Goal: Information Seeking & Learning: Learn about a topic

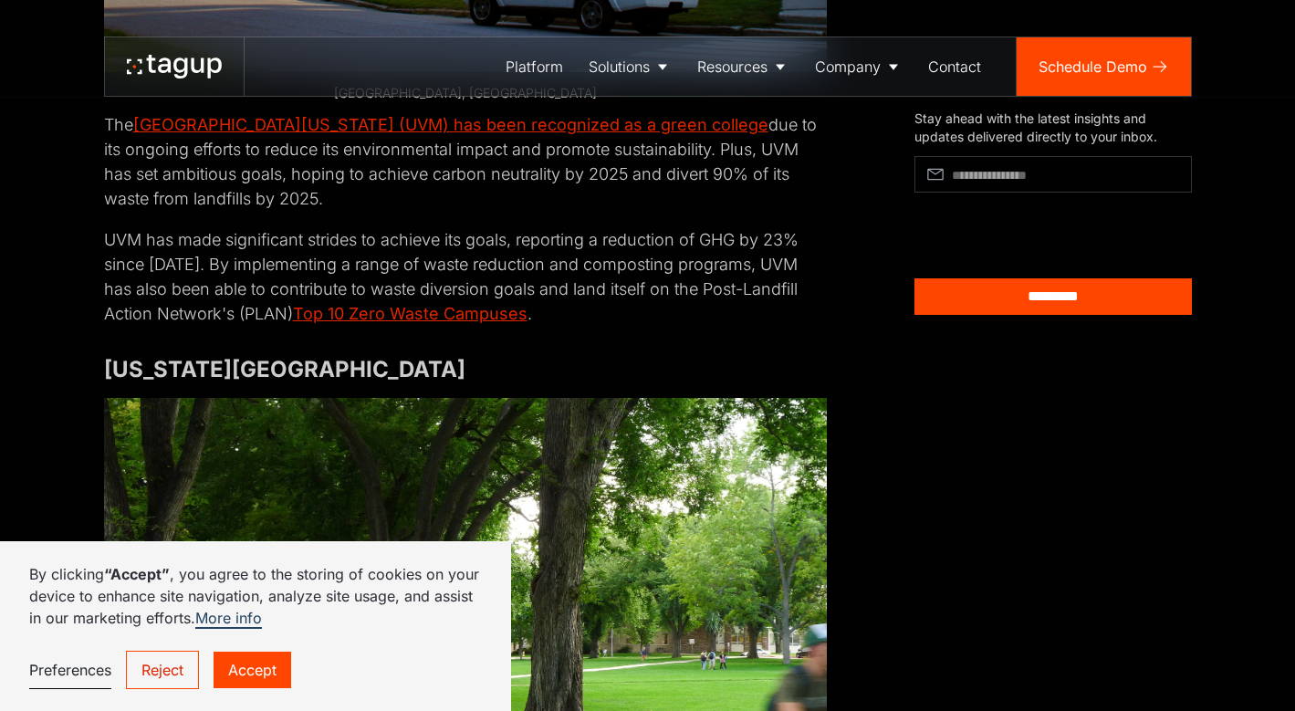
scroll to position [6116, 0]
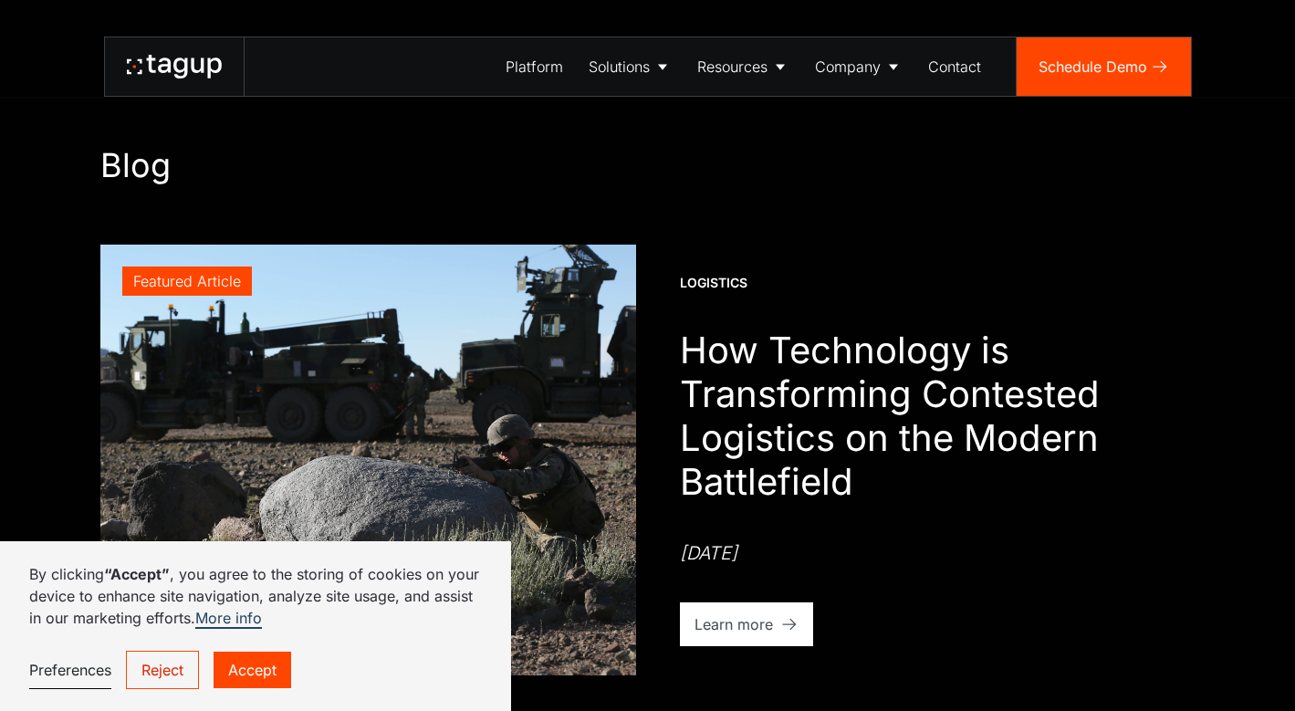
click at [169, 77] on icon at bounding box center [174, 67] width 95 height 24
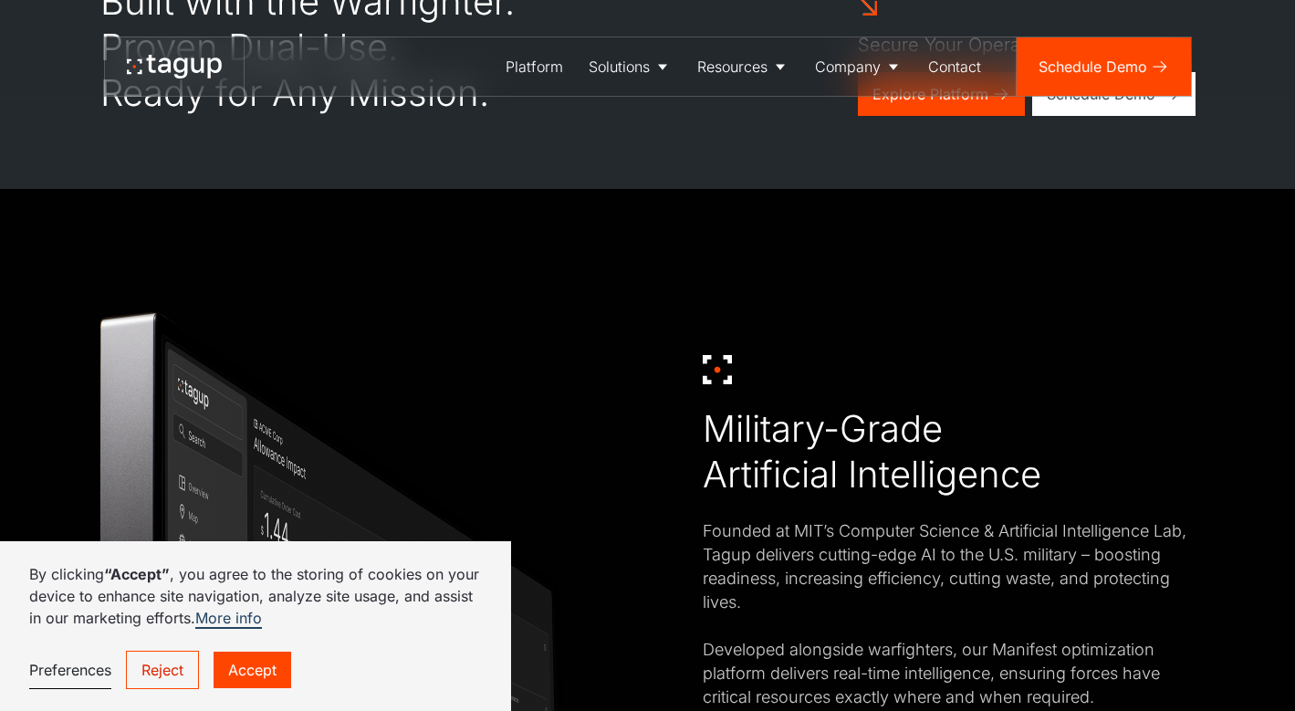
scroll to position [815, 0]
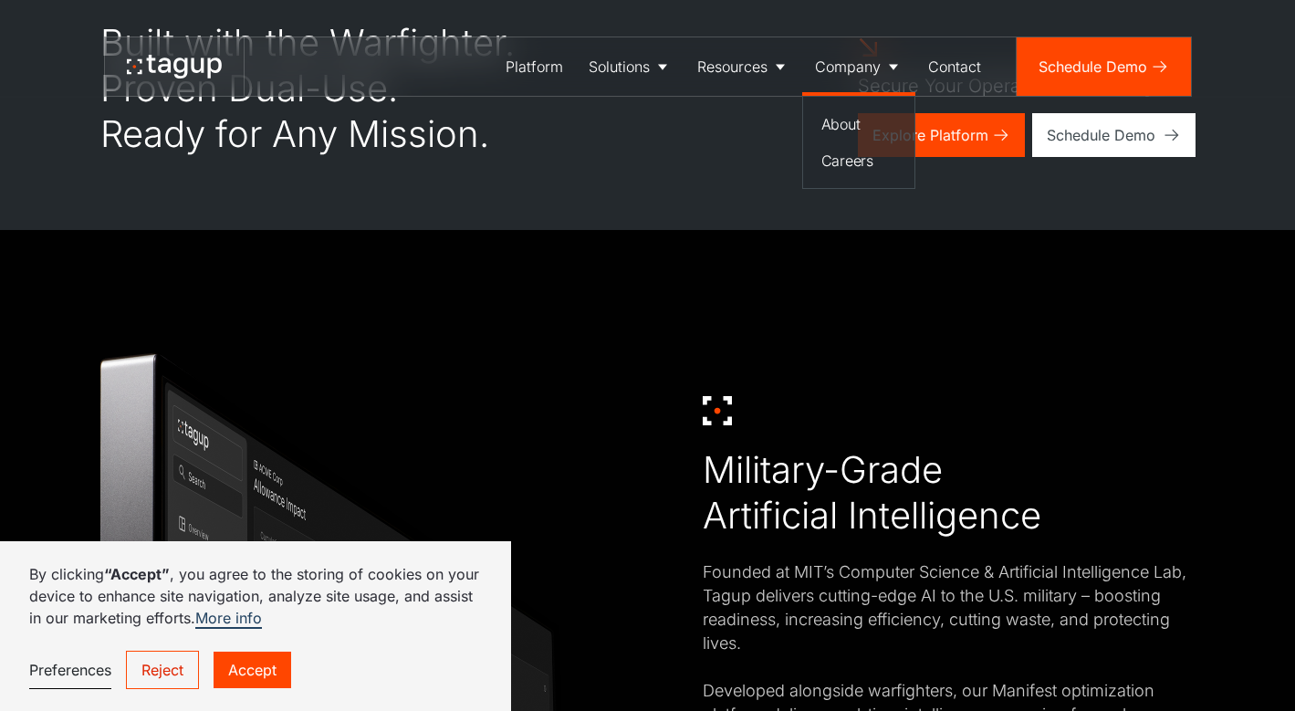
click at [848, 64] on div "Company" at bounding box center [848, 67] width 66 height 22
click at [861, 69] on div "Company" at bounding box center [848, 67] width 66 height 22
click at [844, 123] on div "About" at bounding box center [858, 124] width 75 height 22
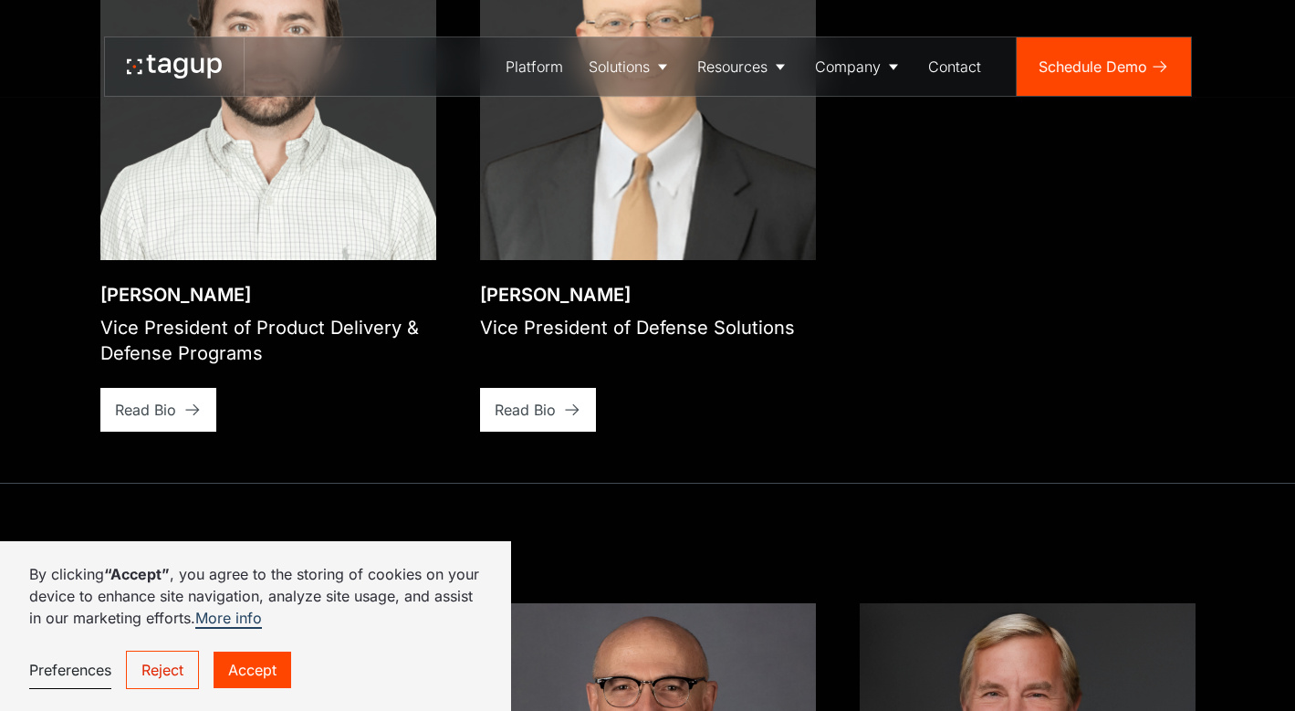
scroll to position [3432, 0]
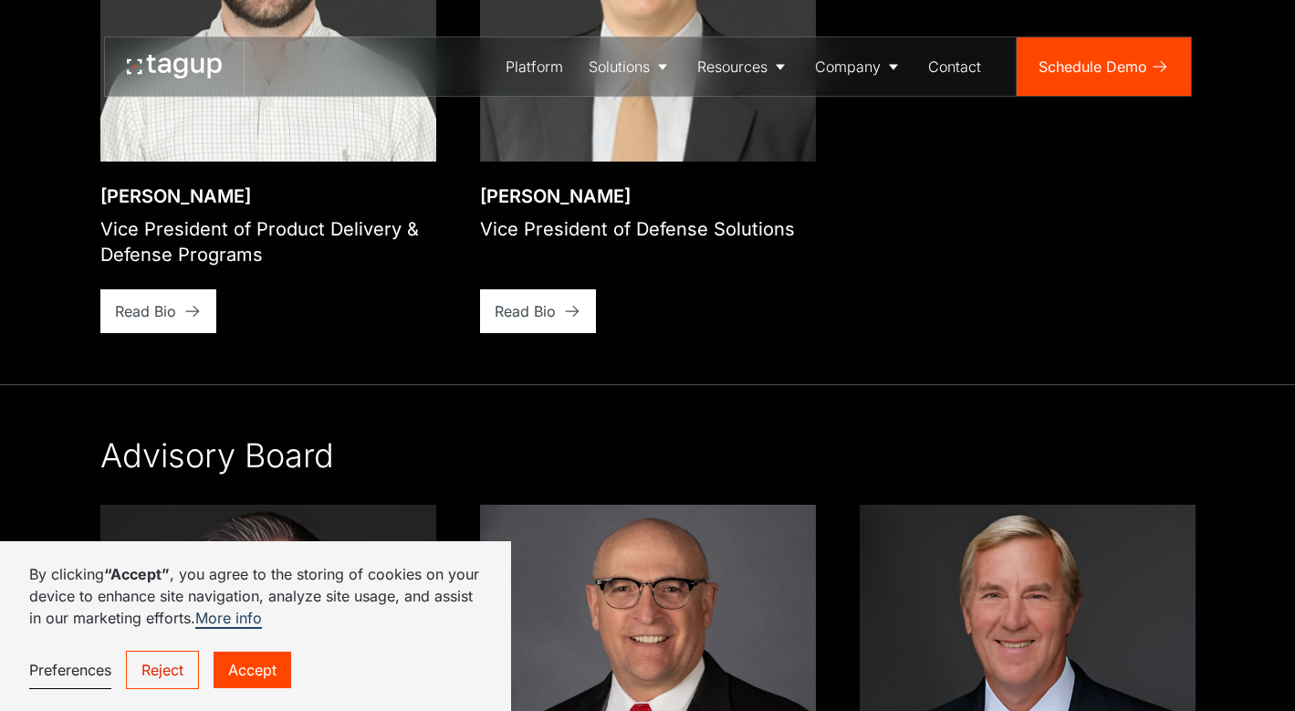
click at [262, 660] on link "Accept" at bounding box center [252, 669] width 78 height 36
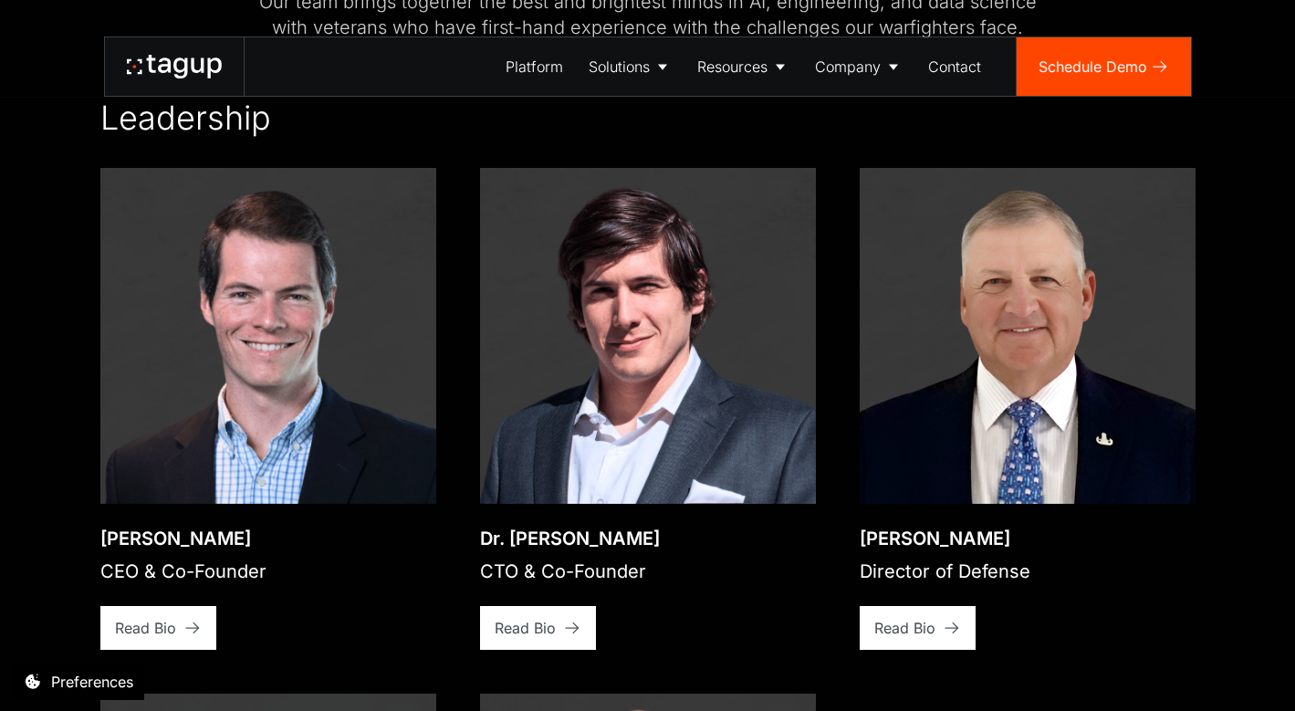
scroll to position [2558, 0]
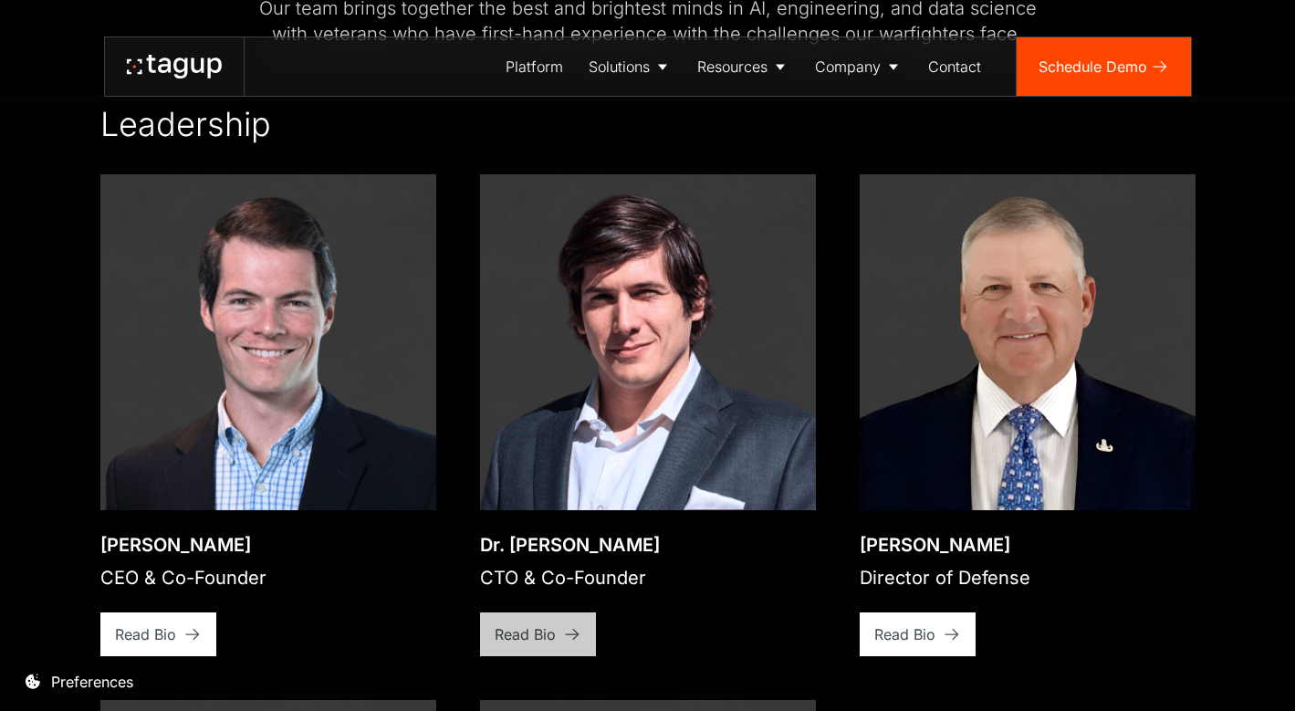
click at [541, 623] on div "Read Bio" at bounding box center [524, 634] width 61 height 22
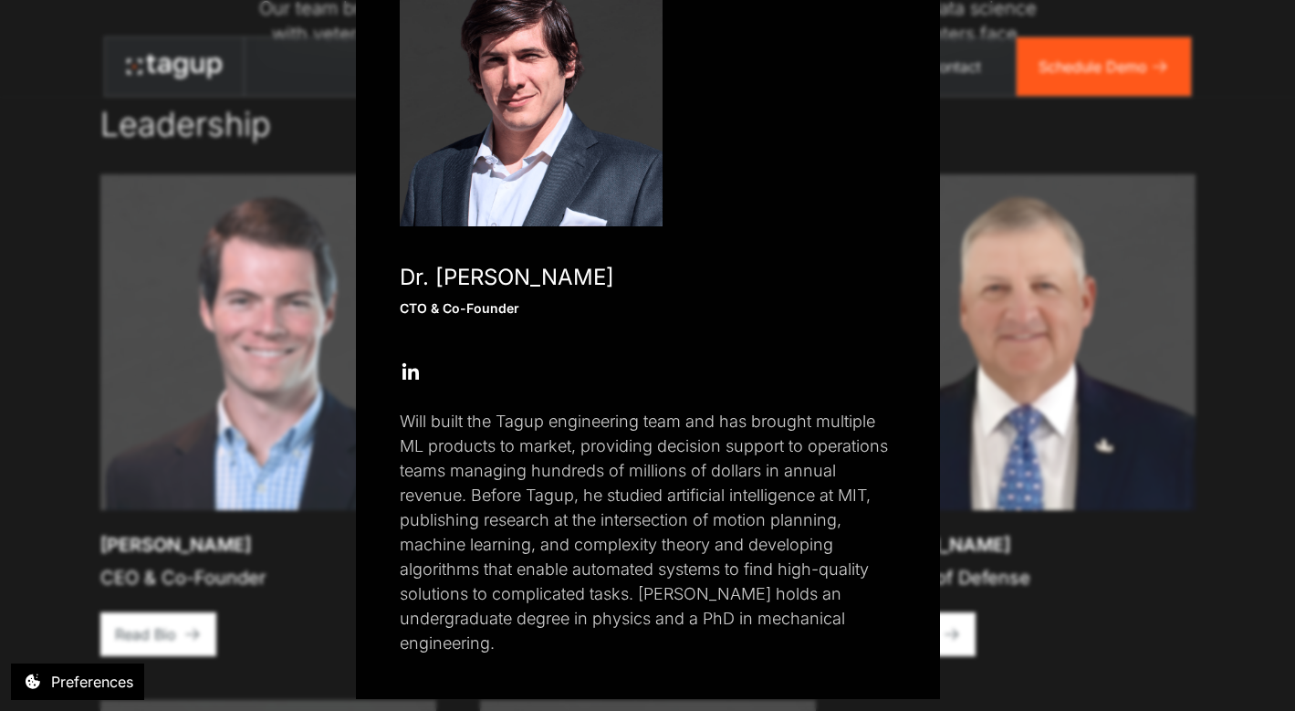
scroll to position [144, 0]
click at [296, 597] on div "Close popup Dr. Will Vega-Brown CTO & Co-Founder Open Open Twitter profile Send…" at bounding box center [647, 355] width 1295 height 711
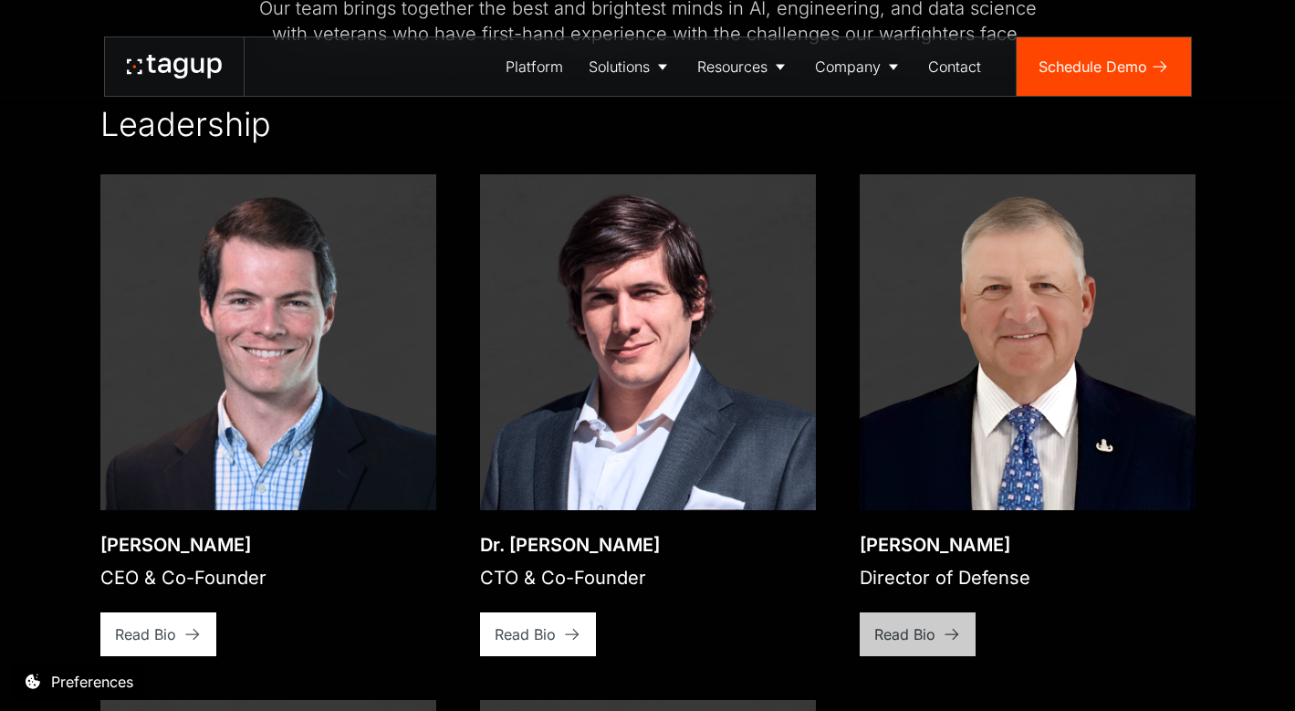
click at [938, 617] on link "Read Bio" at bounding box center [917, 634] width 116 height 44
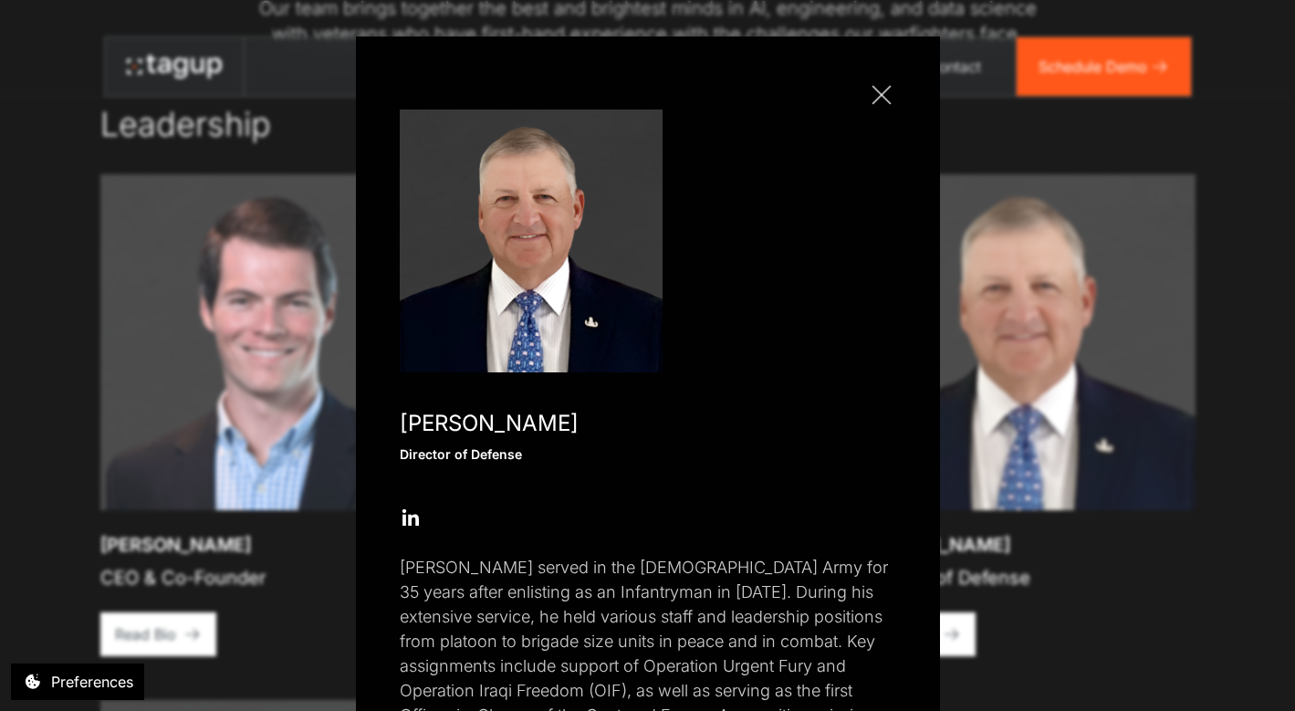
scroll to position [0, 0]
click at [870, 85] on link "Close popup" at bounding box center [881, 94] width 29 height 29
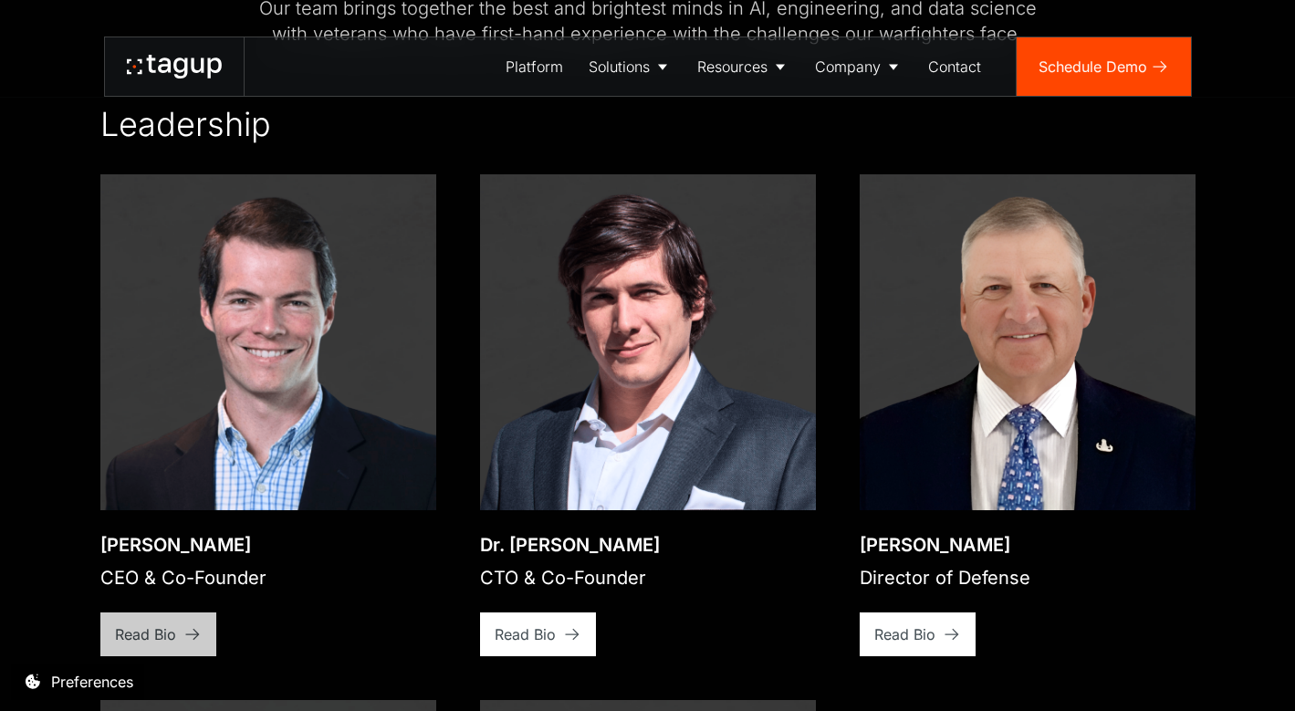
click at [176, 617] on link "Read Bio" at bounding box center [158, 634] width 116 height 44
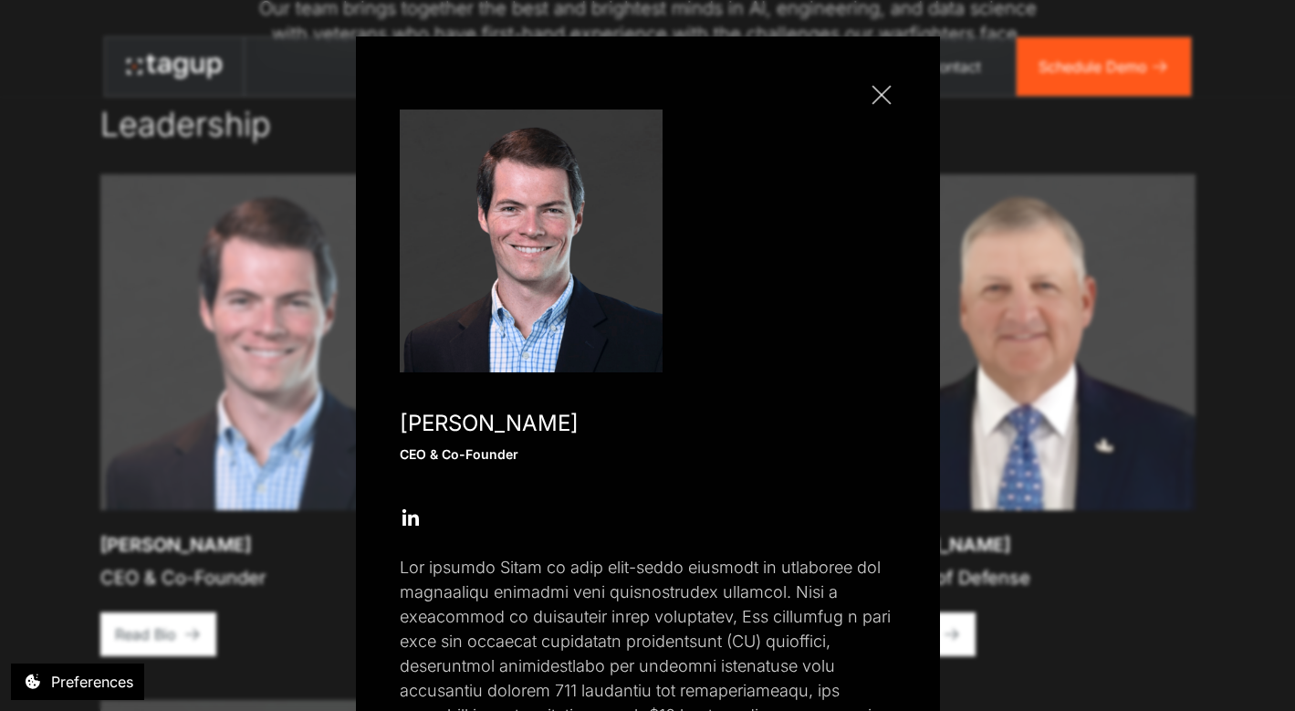
click at [903, 92] on div "Close popup Jon Garrity CEO & Co-Founder Open Open Twitter profile Send Email O…" at bounding box center [648, 563] width 584 height 1055
click at [886, 95] on link "Close popup" at bounding box center [881, 94] width 29 height 29
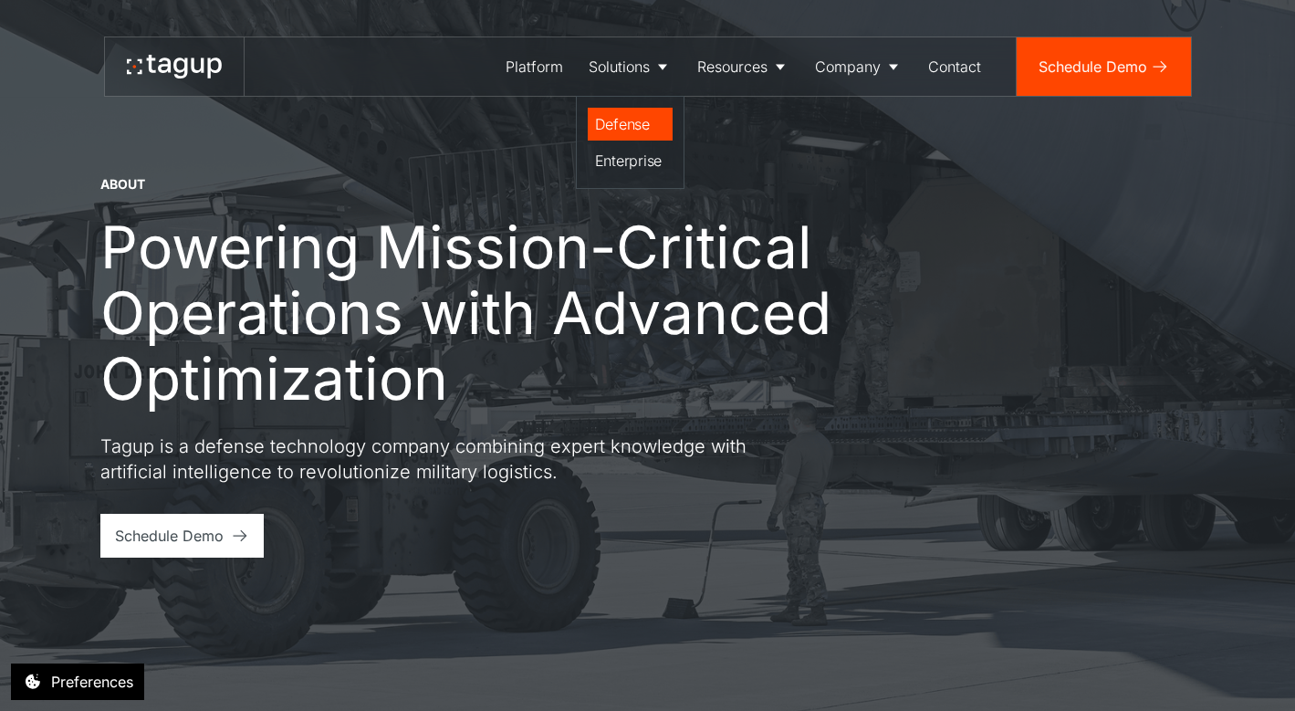
click at [604, 127] on div "Defense" at bounding box center [630, 124] width 70 height 22
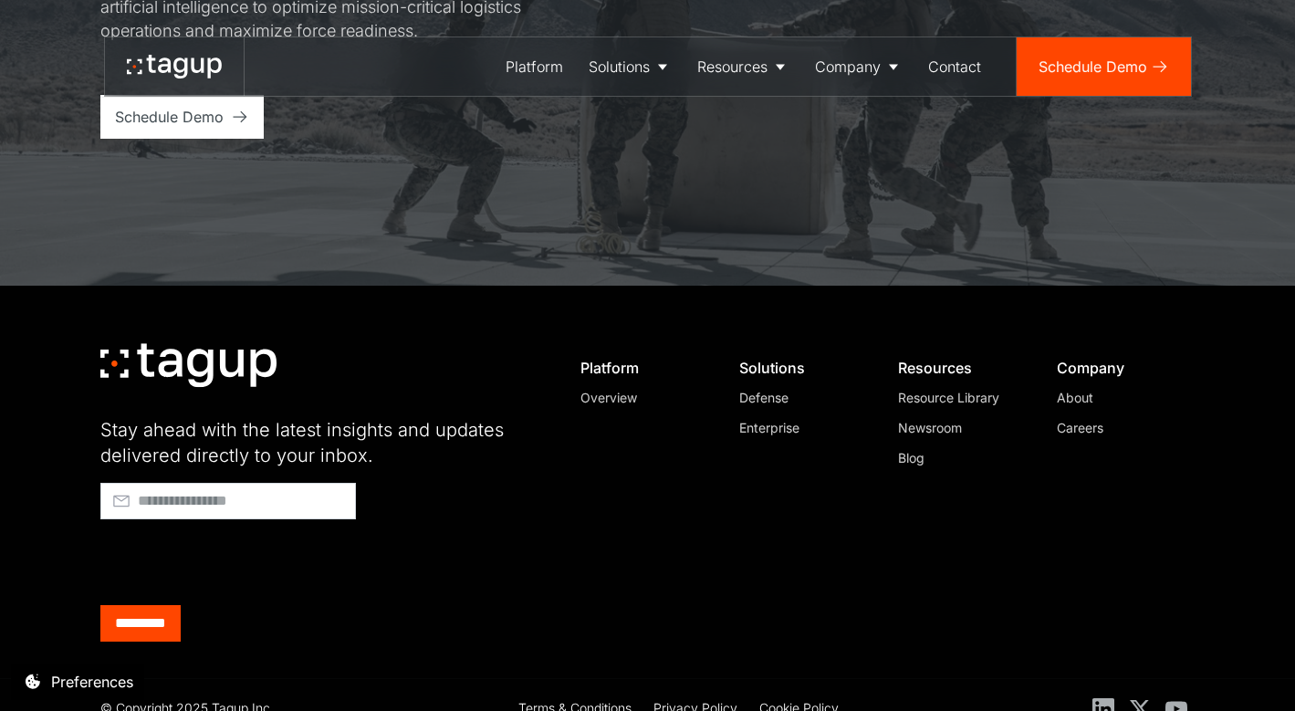
scroll to position [6491, 0]
drag, startPoint x: 290, startPoint y: 338, endPoint x: 113, endPoint y: 326, distance: 177.4
click at [113, 345] on div "Stay ahead with the latest insights and updates delivered directly to your inbo…" at bounding box center [319, 493] width 438 height 297
click at [276, 313] on div "Stay ahead with the latest insights and updates delivered directly to your inbo…" at bounding box center [647, 464] width 1222 height 356
click at [238, 350] on icon at bounding box center [231, 363] width 24 height 27
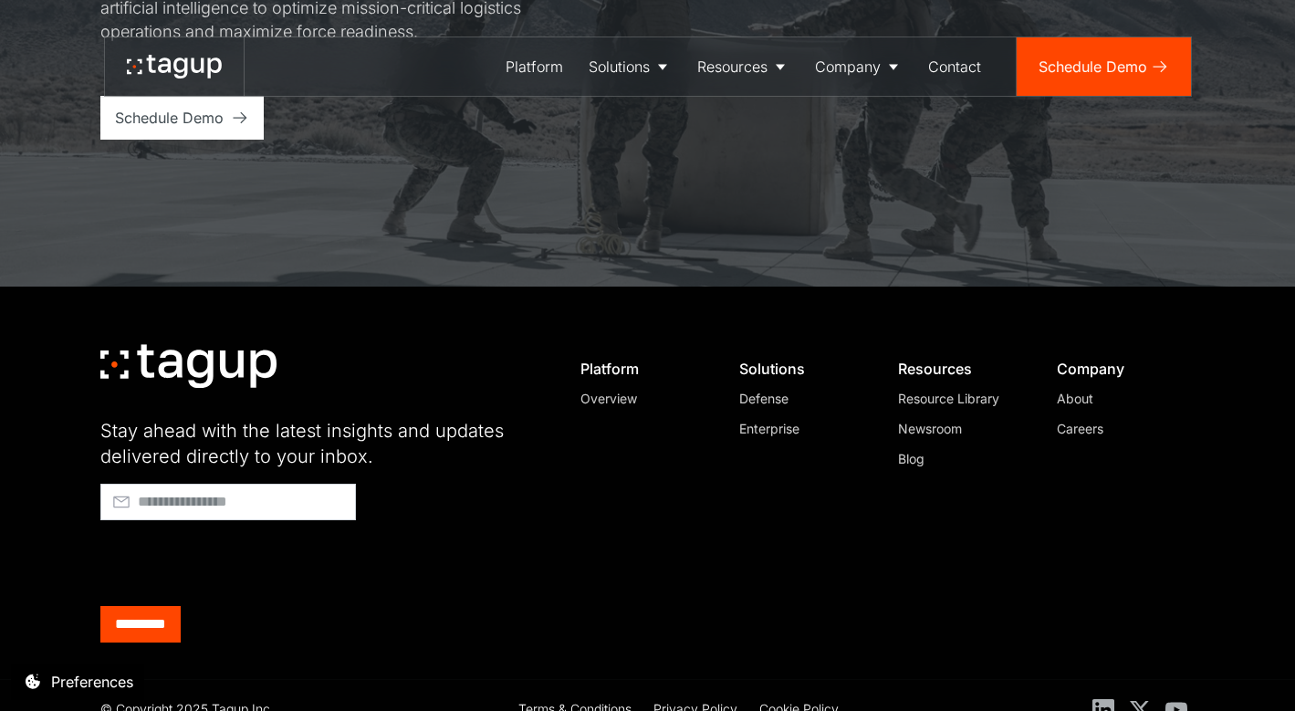
click at [238, 350] on icon at bounding box center [231, 363] width 24 height 27
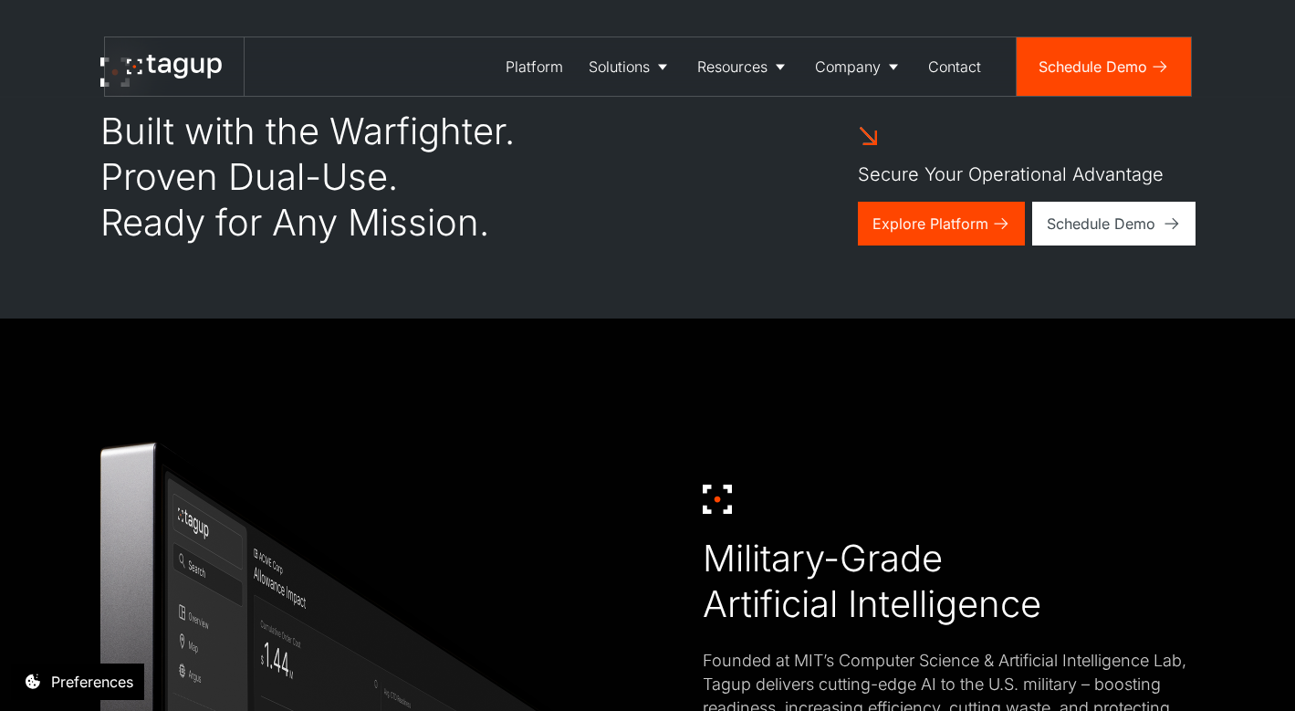
scroll to position [1115, 0]
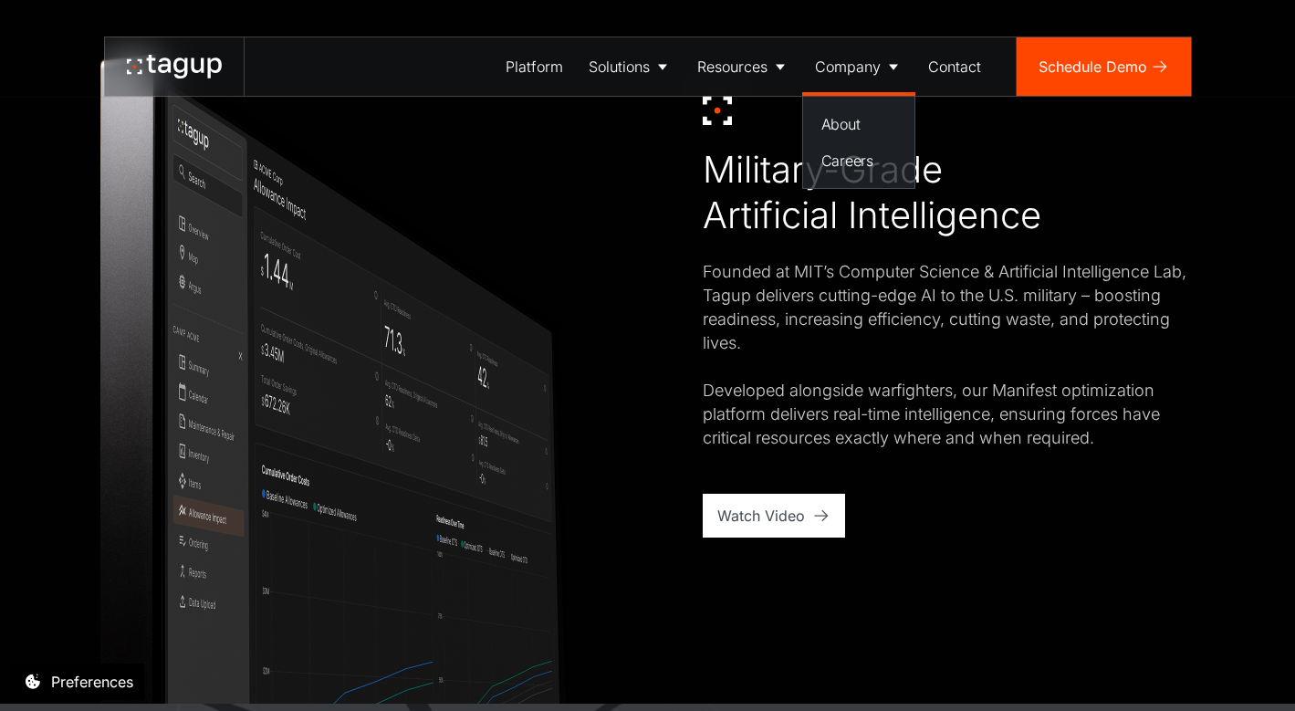
click at [874, 66] on div "Company" at bounding box center [848, 67] width 66 height 22
click at [873, 61] on div "Company" at bounding box center [848, 67] width 66 height 22
click at [857, 110] on link "About" at bounding box center [858, 124] width 89 height 33
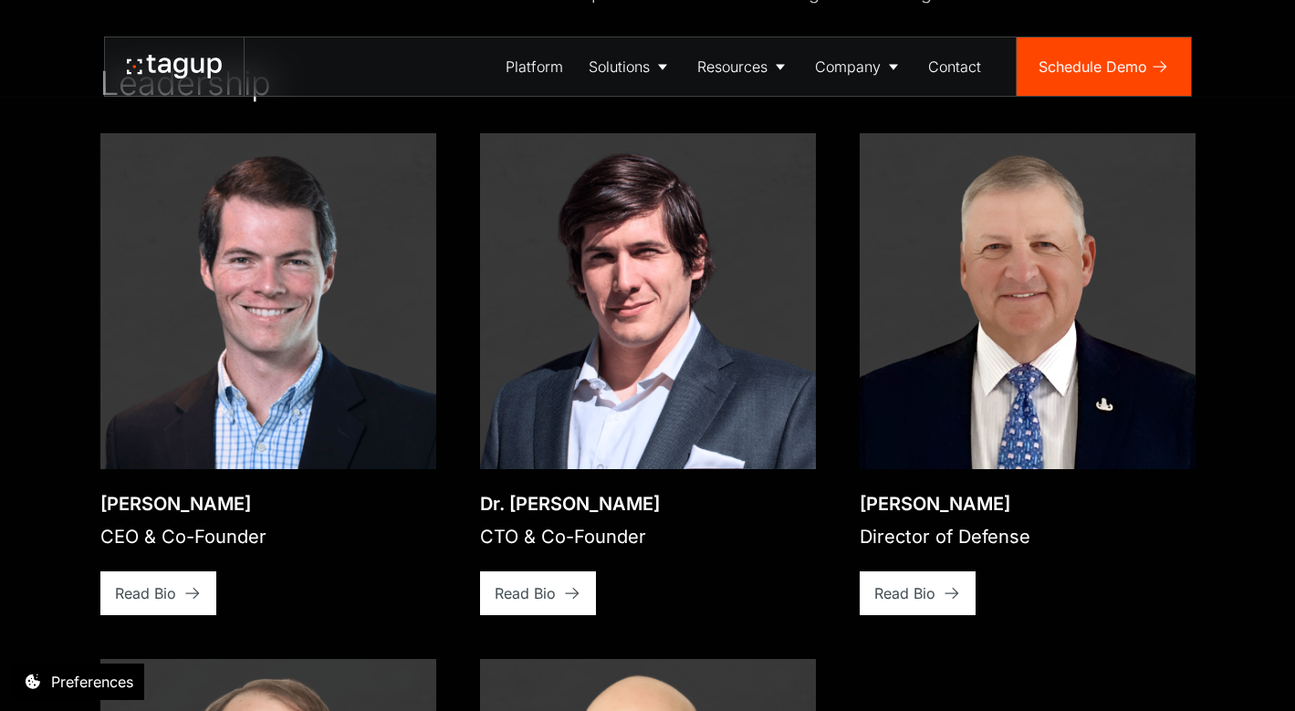
scroll to position [2587, 0]
